Goal: Transaction & Acquisition: Purchase product/service

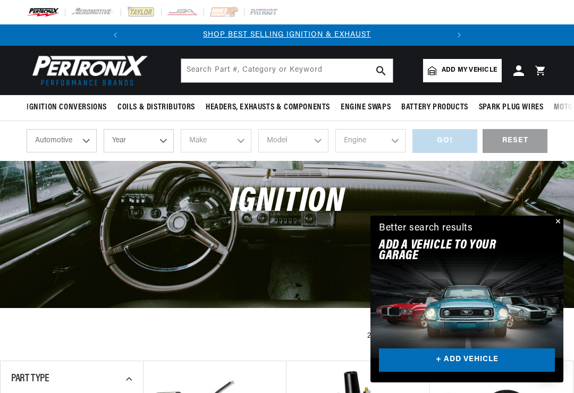
click at [169, 141] on select "Year 2026 2025 2024 2023 2022 2021 2020 2019 2018 2017 2016 2015 2014 2013 2012…" at bounding box center [139, 140] width 70 height 23
select select "2021"
click at [166, 143] on select "2026 2025 2024 2023 2022 2021 2020 2019 2018 2017 2016 2015 2014 2013 2012 2011…" at bounding box center [139, 140] width 70 height 23
select select "1970"
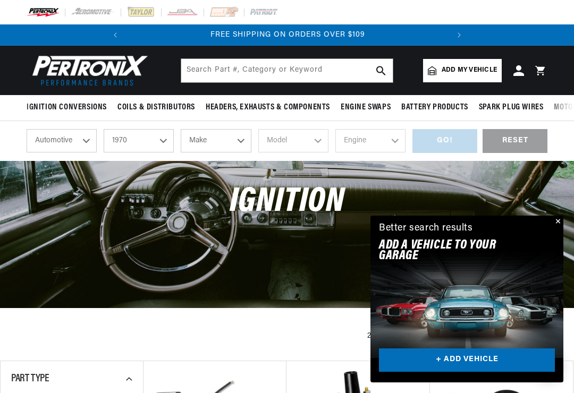
click at [236, 149] on select "Make Alfa Romeo American Motors Aston Martin Audi Austin Austin Healey Avanti B…" at bounding box center [216, 140] width 70 height 23
select select "Chevrolet"
click at [312, 140] on select "Model Bel Air Biscayne Blazer Brookwood C10 Pickup C10 Suburban C20 Pickup C20 …" at bounding box center [293, 140] width 70 height 23
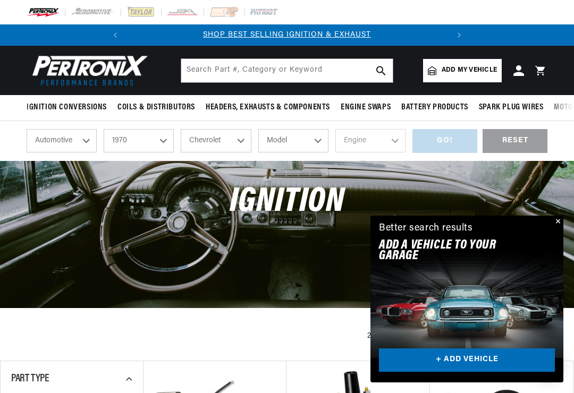
select select "Camaro"
click at [396, 139] on select "Engine 4.9L 5.3L 5.4L 230cid / 3.8L 250cid / 4.1L 305cid / 5.0L 307cid / 5.0L 3…" at bounding box center [371, 140] width 70 height 23
select select "396cid-6.5L"
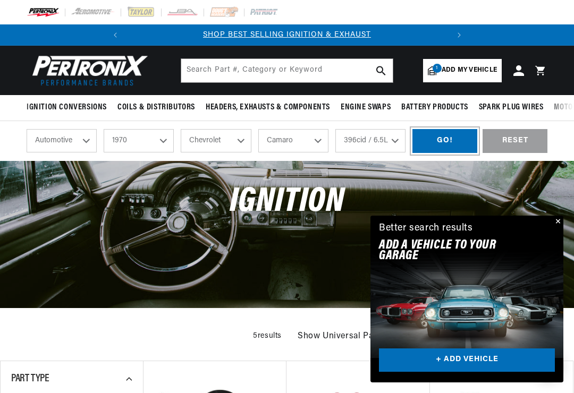
click at [464, 143] on div "GO!" at bounding box center [445, 141] width 65 height 24
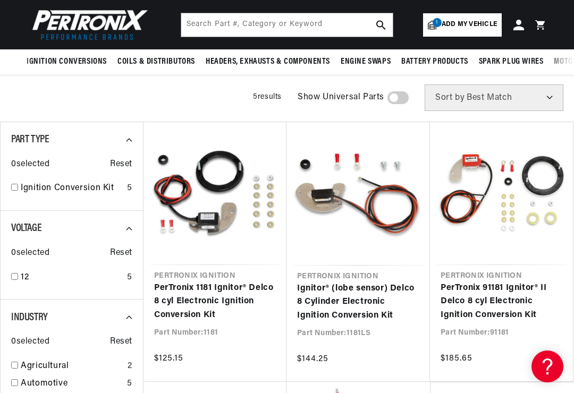
scroll to position [0, 322]
click at [263, 286] on link "PerTronix 1181 Ignitor® Delco 8 cyl Electronic Ignition Conversion Kit" at bounding box center [215, 302] width 122 height 41
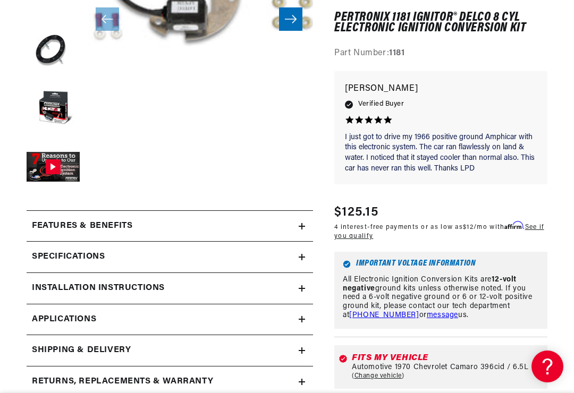
click at [307, 259] on summary "Specifications" at bounding box center [170, 257] width 287 height 31
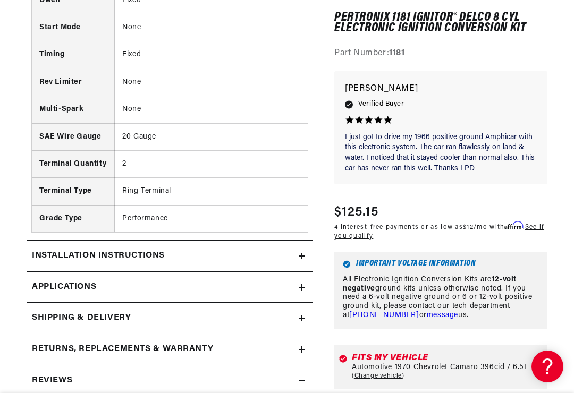
scroll to position [773, 0]
click at [308, 286] on link "Applications" at bounding box center [170, 287] width 287 height 31
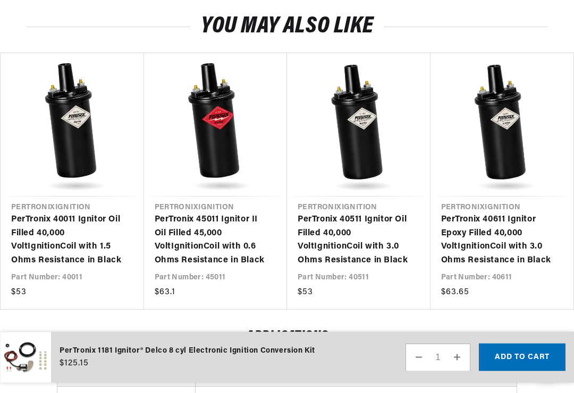
scroll to position [2497, 0]
click at [329, 267] on link "PerTronix 40511 Ignitor Oil Filled 40,000 Volt Ignition Coil with 3.0 Ohms Resi…" at bounding box center [354, 240] width 112 height 54
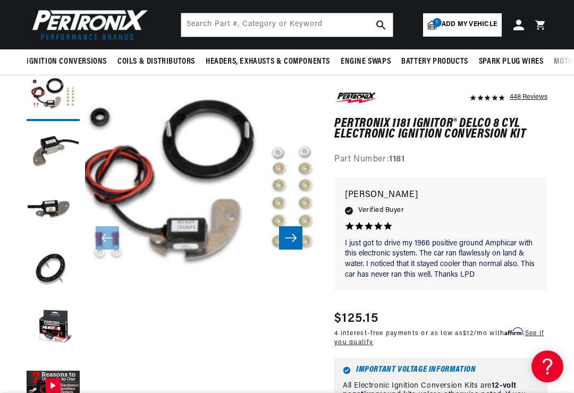
scroll to position [0, 0]
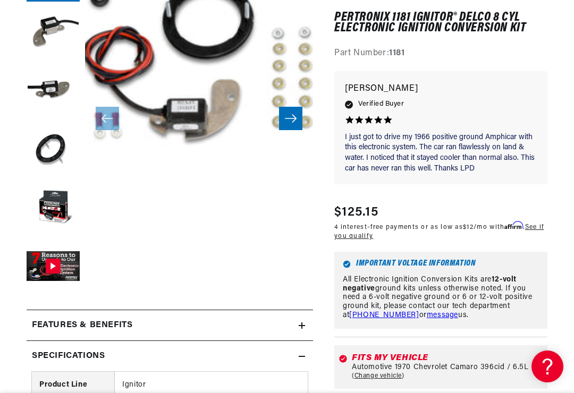
click at [58, 270] on button "Gallery Viewer" at bounding box center [53, 267] width 53 height 53
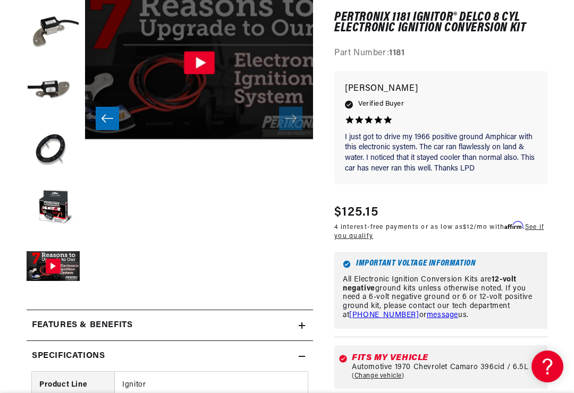
click at [199, 63] on icon "Gallery Viewer" at bounding box center [201, 62] width 10 height 12
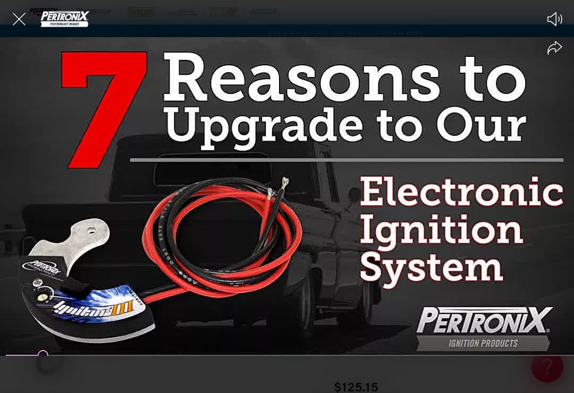
scroll to position [0, 322]
click at [341, 235] on div at bounding box center [287, 196] width 574 height 393
click at [328, 269] on div at bounding box center [287, 196] width 574 height 393
click at [21, 27] on icon "Close the video player" at bounding box center [18, 18] width 23 height 23
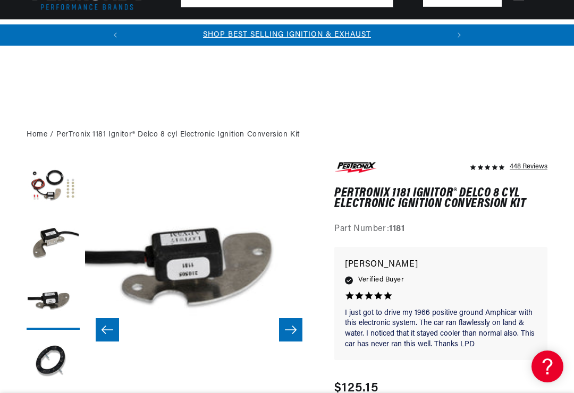
scroll to position [212, 0]
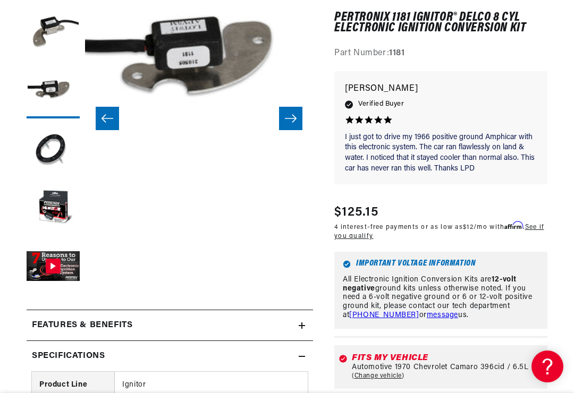
click at [78, 270] on button "Gallery Viewer" at bounding box center [53, 267] width 53 height 53
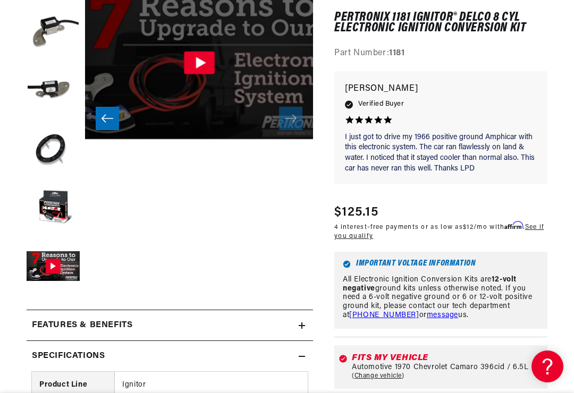
scroll to position [0, 322]
click at [199, 68] on icon "Gallery Viewer" at bounding box center [199, 62] width 31 height 23
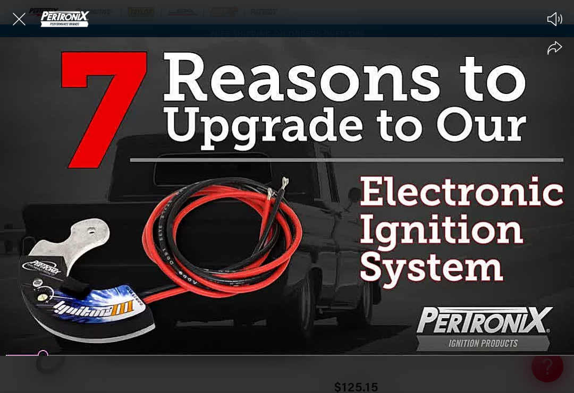
click at [23, 11] on icon "Close the video player" at bounding box center [18, 18] width 23 height 23
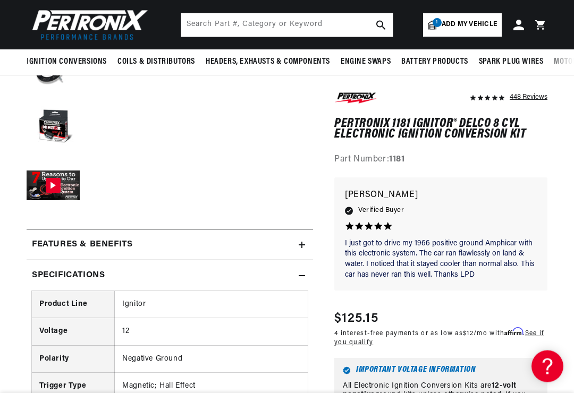
scroll to position [289, 0]
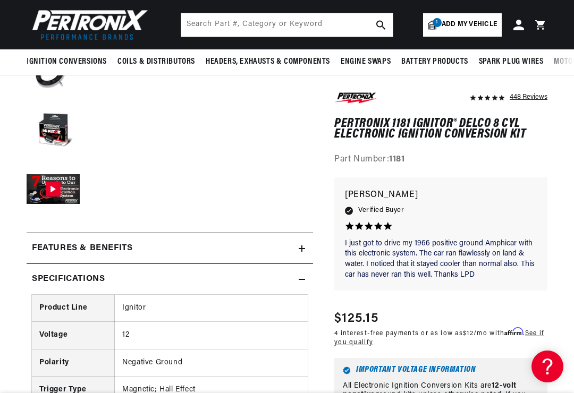
click at [95, 244] on h2 "Features & Benefits" at bounding box center [82, 249] width 101 height 14
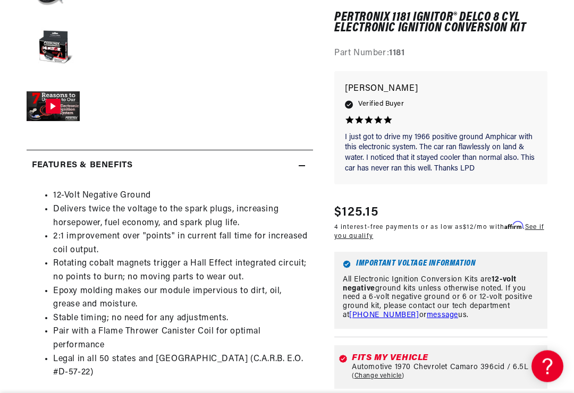
scroll to position [375, 0]
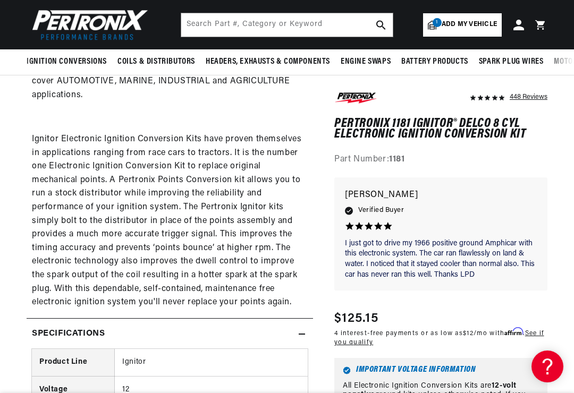
scroll to position [774, 0]
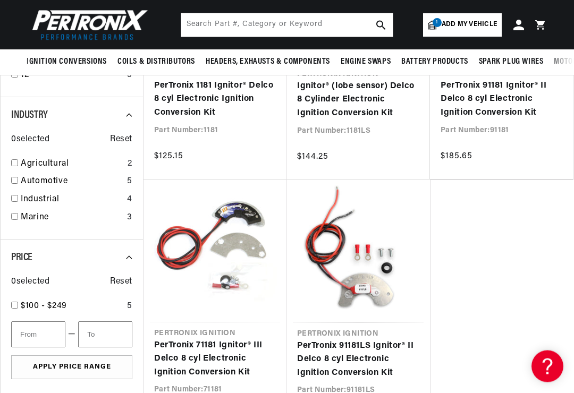
scroll to position [265, 0]
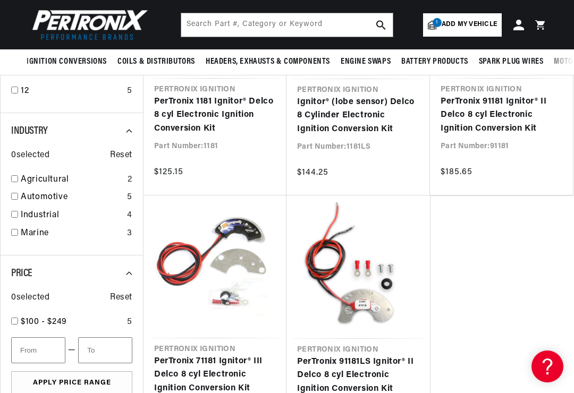
click at [480, 121] on link "PerTronix 91181 Ignitor® II Delco 8 cyl Electronic Ignition Conversion Kit" at bounding box center [502, 115] width 122 height 41
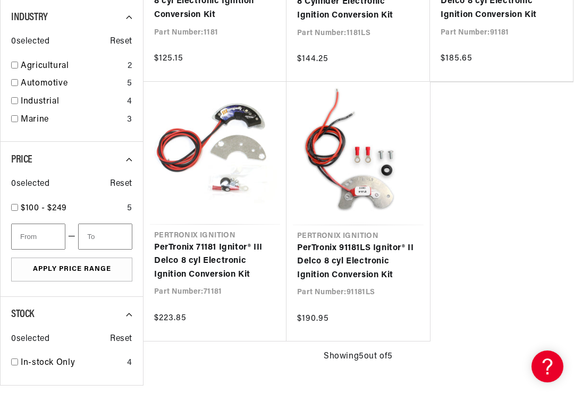
scroll to position [381, 0]
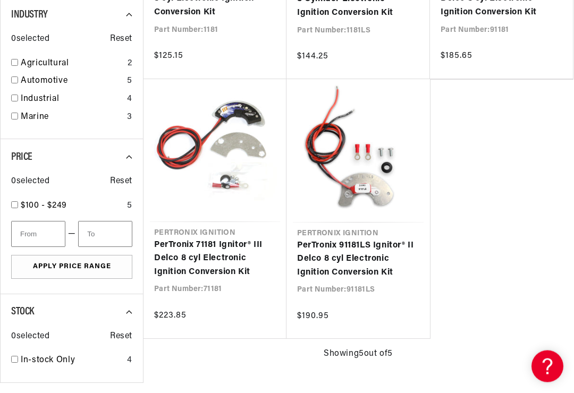
click at [176, 254] on link "PerTronix 71181 Ignitor® III Delco 8 cyl Electronic Ignition Conversion Kit" at bounding box center [215, 259] width 122 height 41
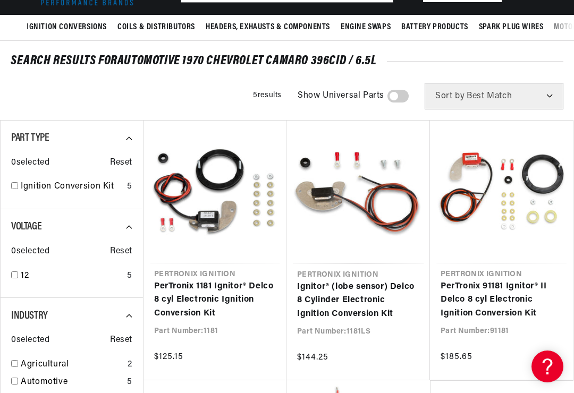
scroll to position [114, 0]
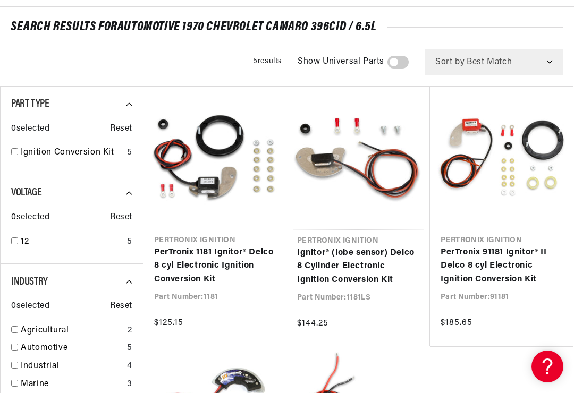
click at [264, 263] on link "PerTronix 1181 Ignitor® Delco 8 cyl Electronic Ignition Conversion Kit" at bounding box center [215, 266] width 122 height 41
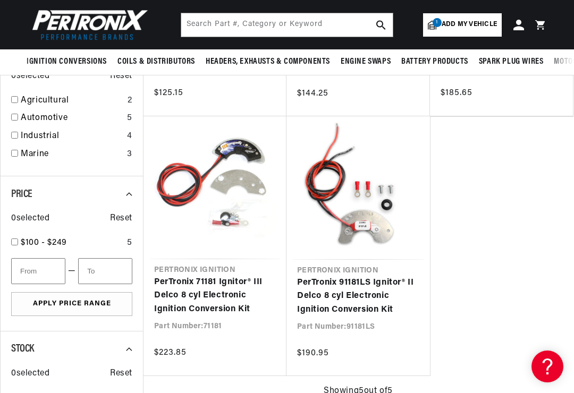
scroll to position [0, 0]
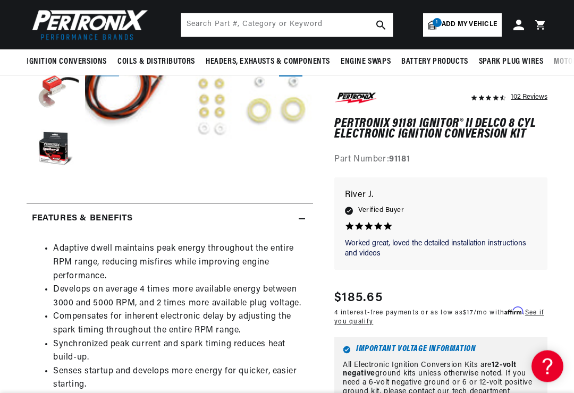
scroll to position [204, 0]
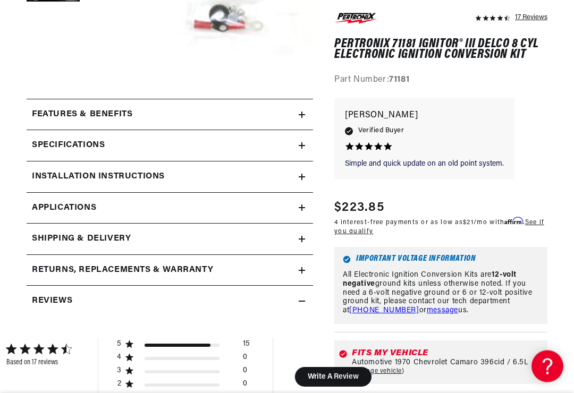
scroll to position [23, 20]
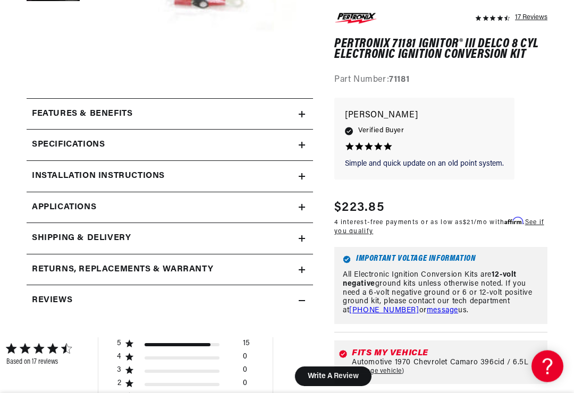
click at [80, 119] on h2 "Features & Benefits" at bounding box center [82, 115] width 101 height 14
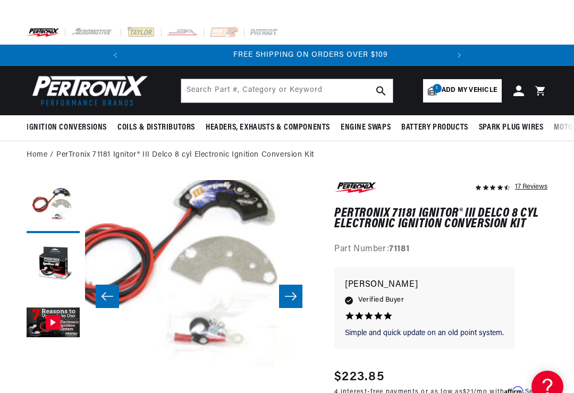
scroll to position [0, 322]
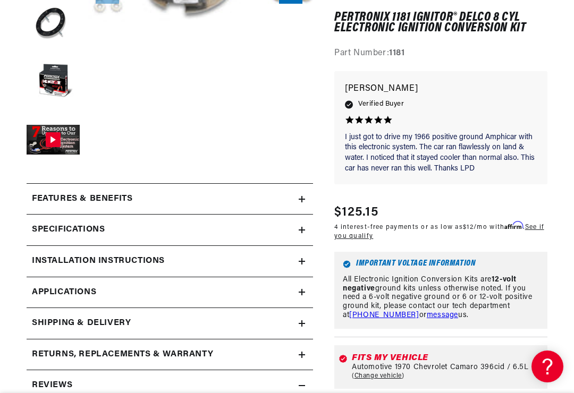
click at [306, 201] on summary "Features & Benefits" at bounding box center [170, 199] width 287 height 31
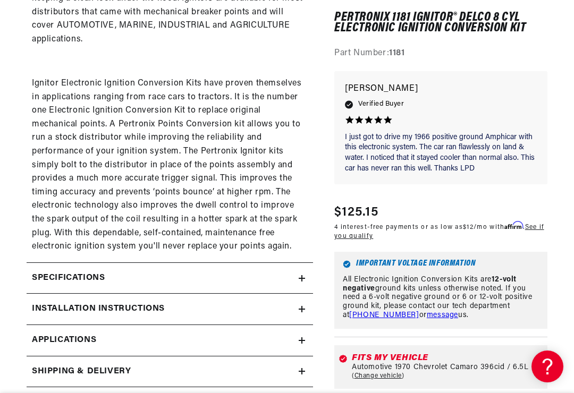
click at [303, 279] on icon at bounding box center [302, 279] width 6 height 0
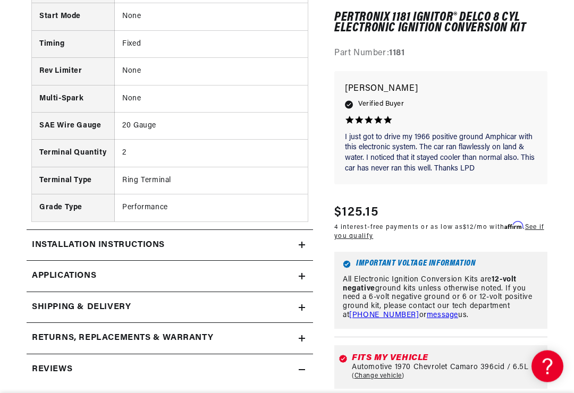
click at [313, 231] on summary "Installation instructions" at bounding box center [170, 246] width 287 height 31
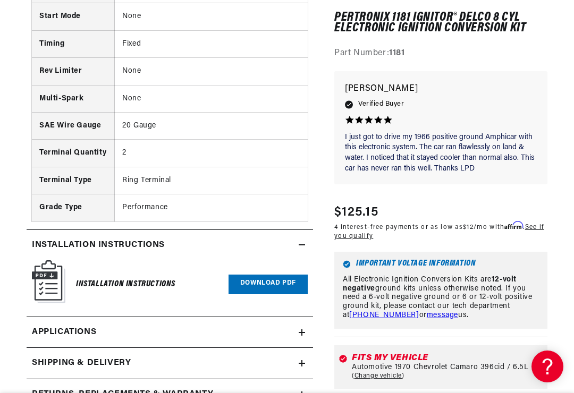
click at [300, 275] on link "Download PDF" at bounding box center [268, 285] width 79 height 20
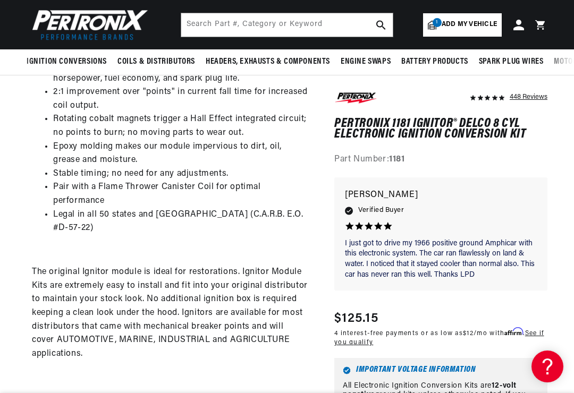
scroll to position [516, 0]
